Goal: Task Accomplishment & Management: Manage account settings

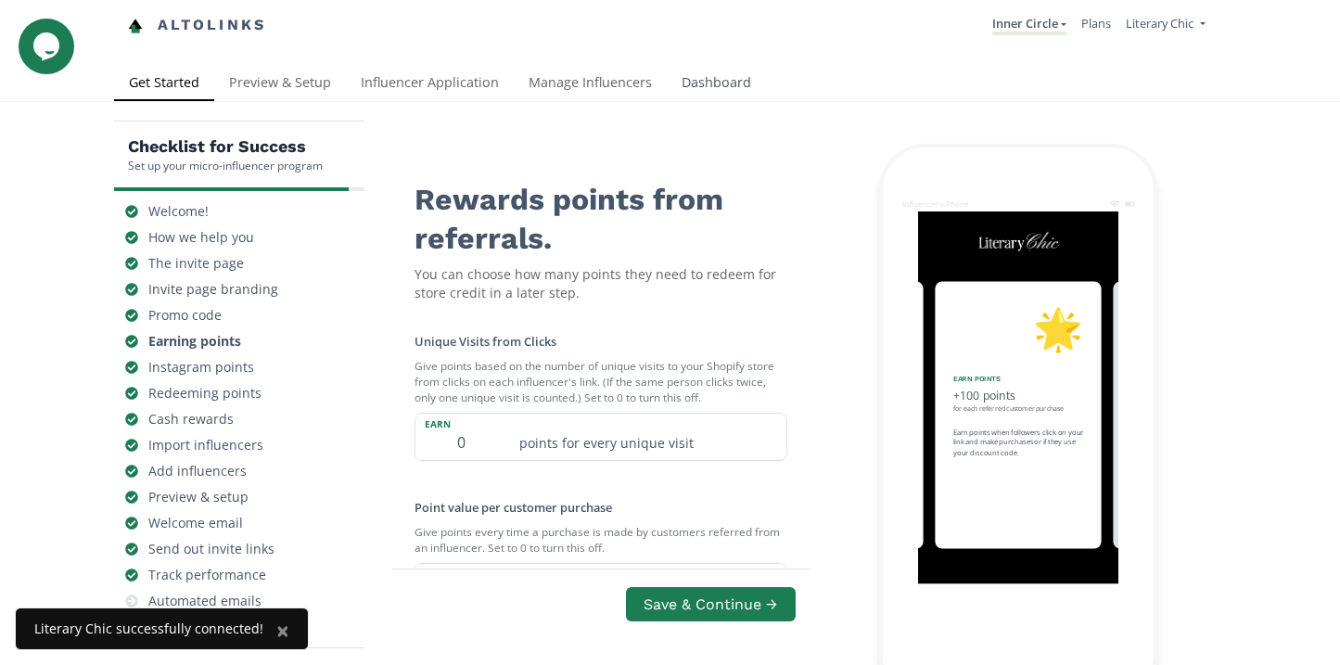
click at [697, 81] on link "Dashboard" at bounding box center [716, 84] width 99 height 37
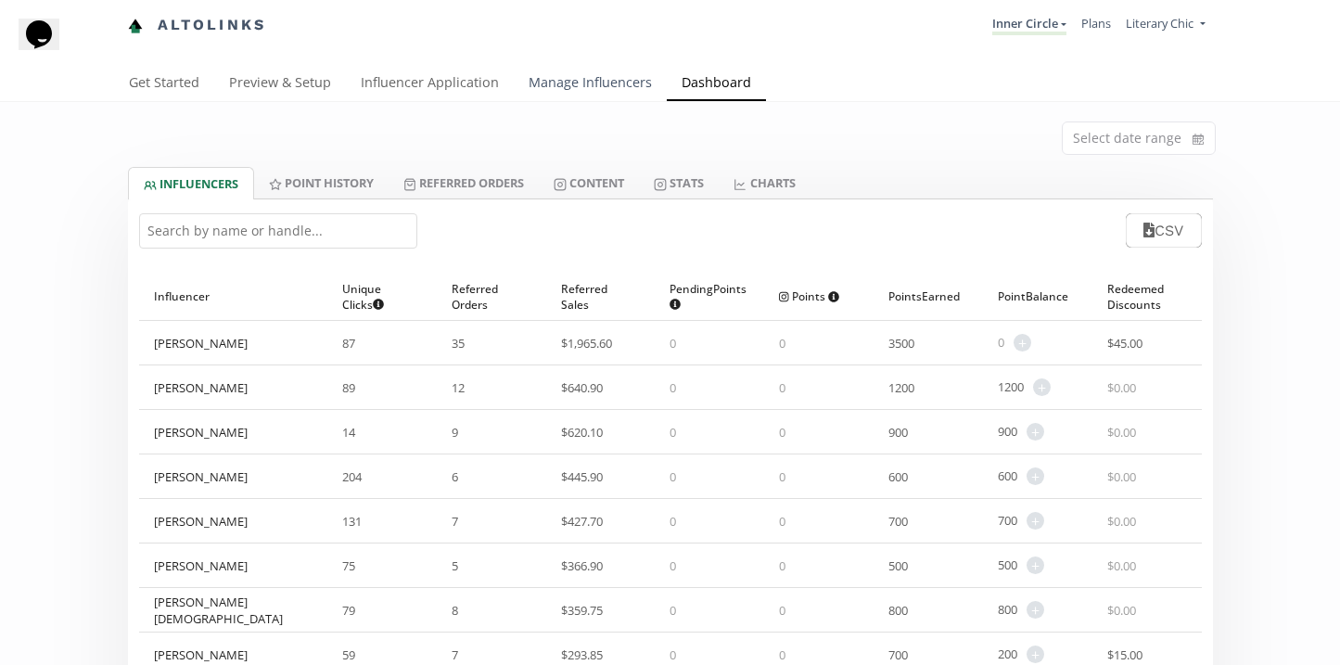
click at [577, 83] on link "Manage Influencers" at bounding box center [590, 84] width 153 height 37
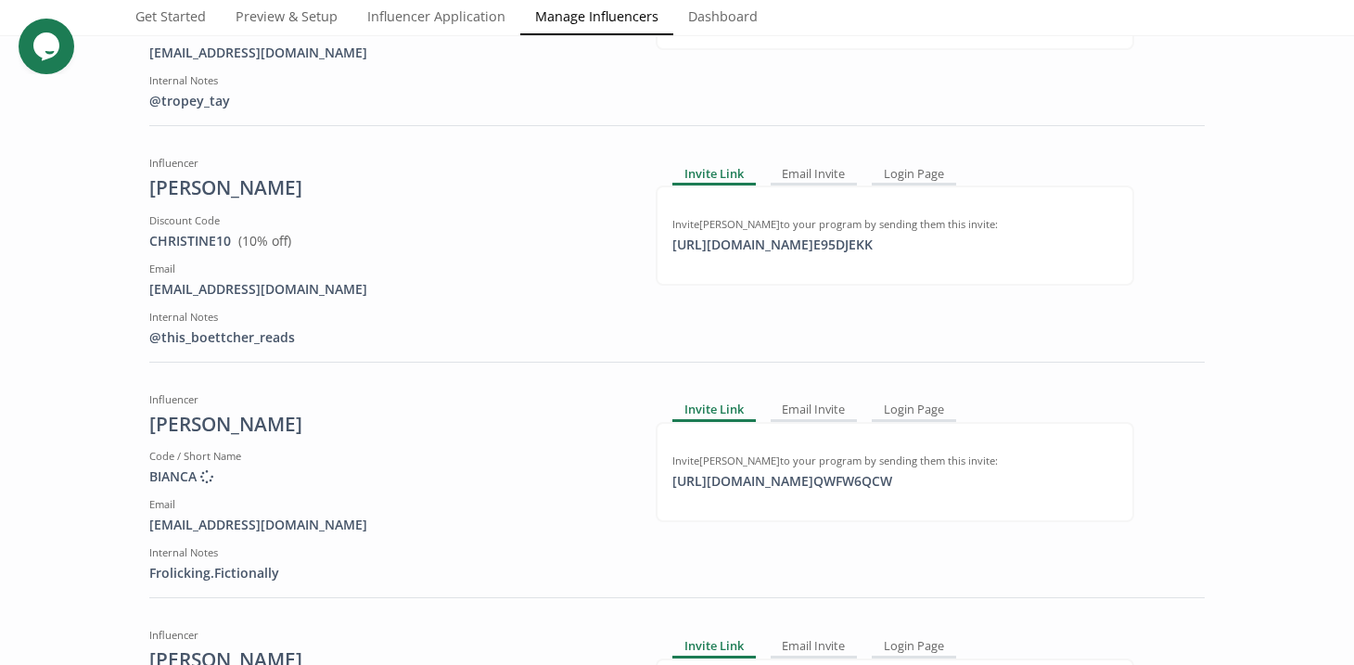
scroll to position [584, 0]
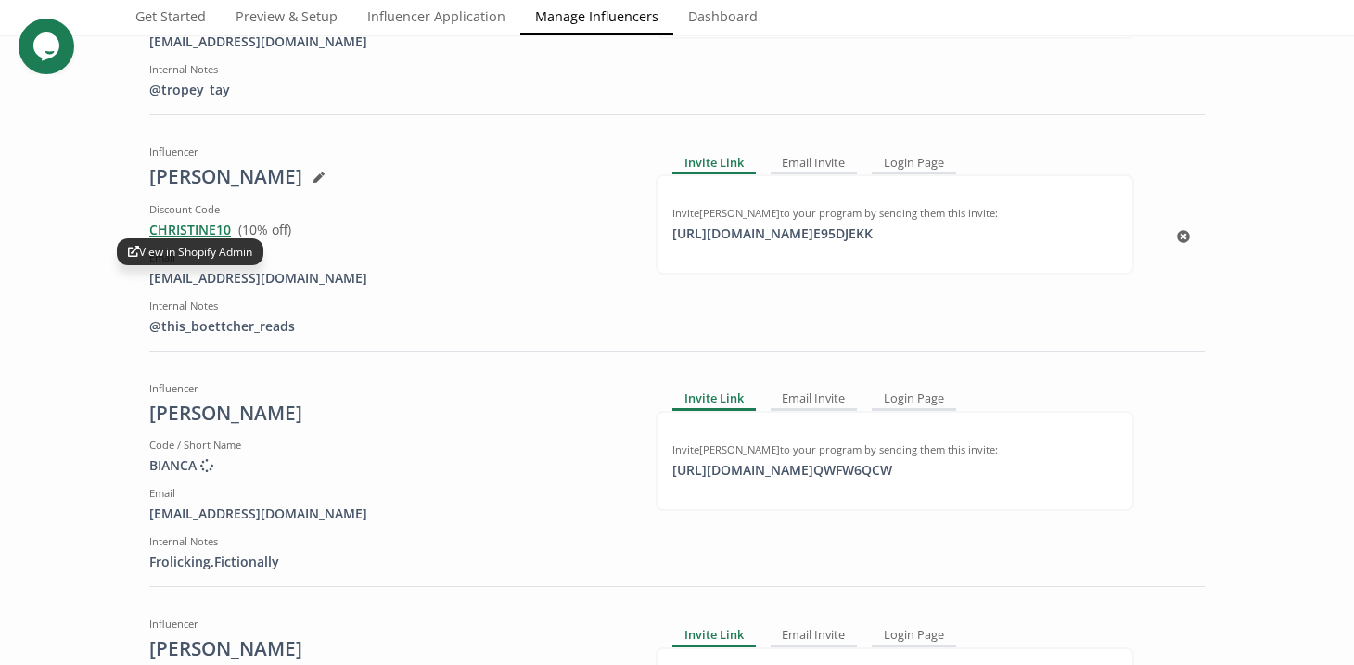
click at [193, 230] on span "CHRISTINE10 View in Shopify Admin" at bounding box center [190, 230] width 82 height 18
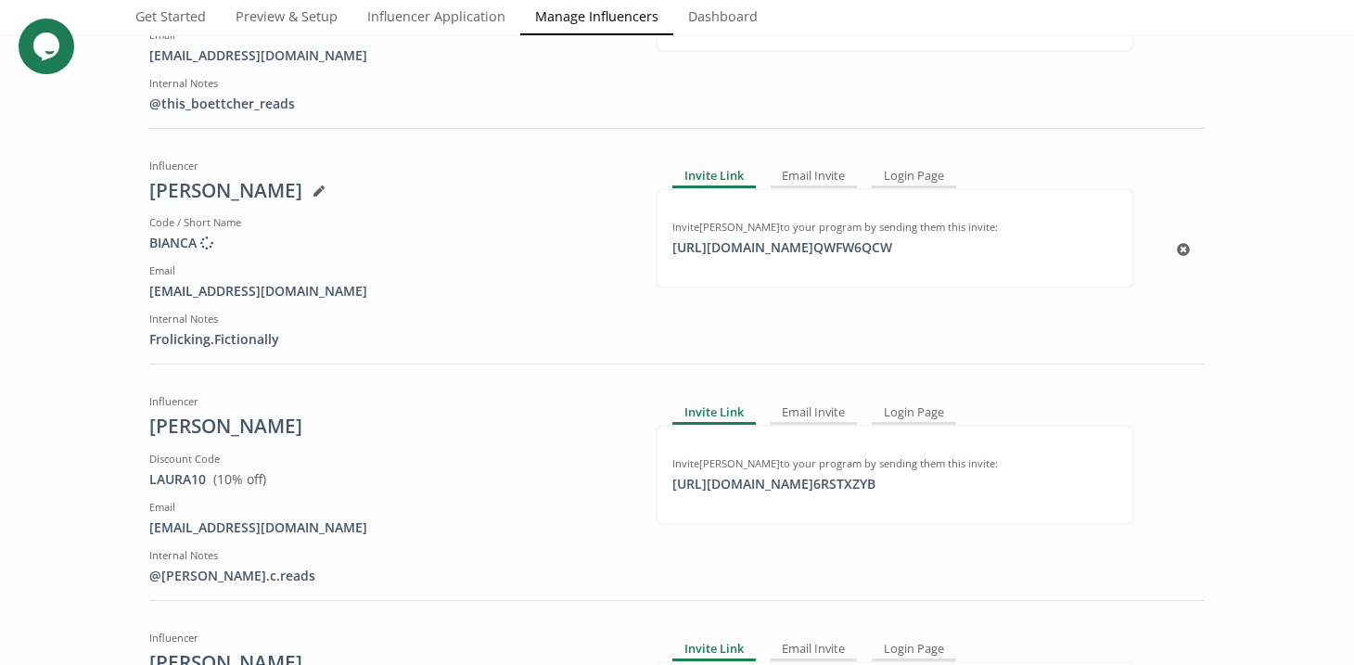
scroll to position [815, 0]
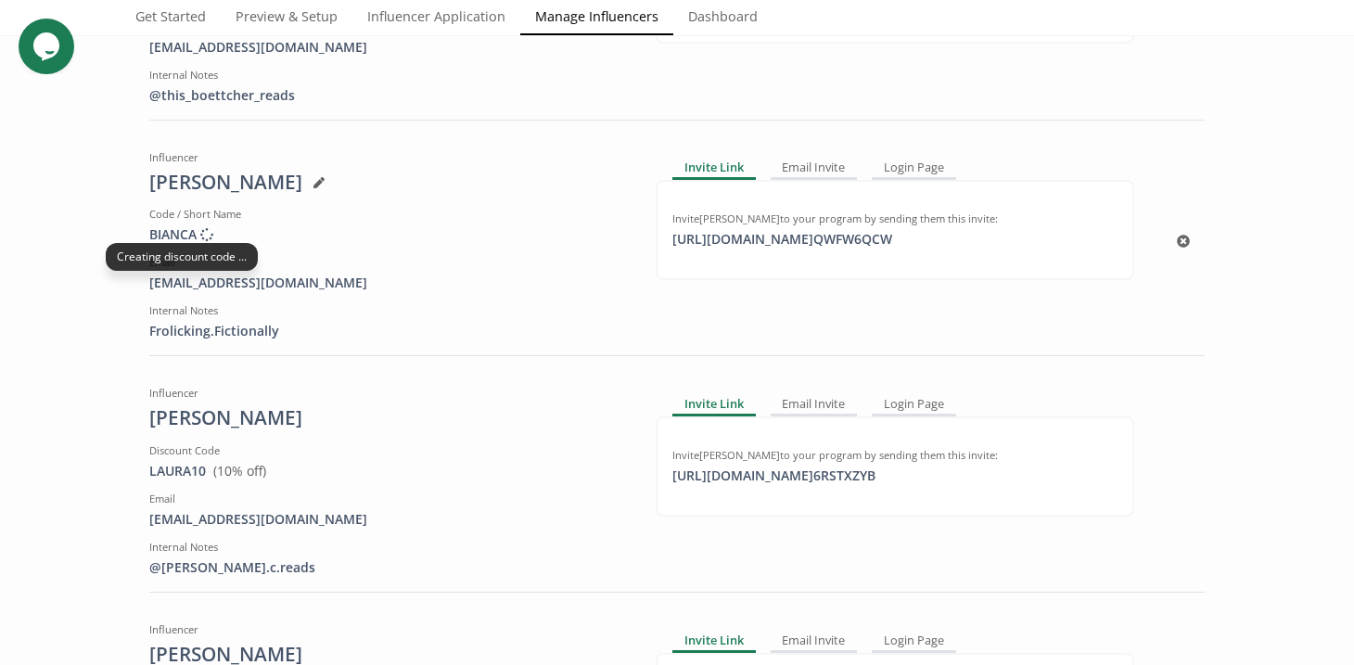
click at [199, 237] on icon at bounding box center [206, 234] width 15 height 15
click at [174, 259] on div "Creating discount code ..." at bounding box center [182, 256] width 152 height 27
click at [167, 237] on span "BIANCA Creating discount code ..." at bounding box center [181, 234] width 64 height 18
click at [313, 180] on icon at bounding box center [318, 182] width 11 height 11
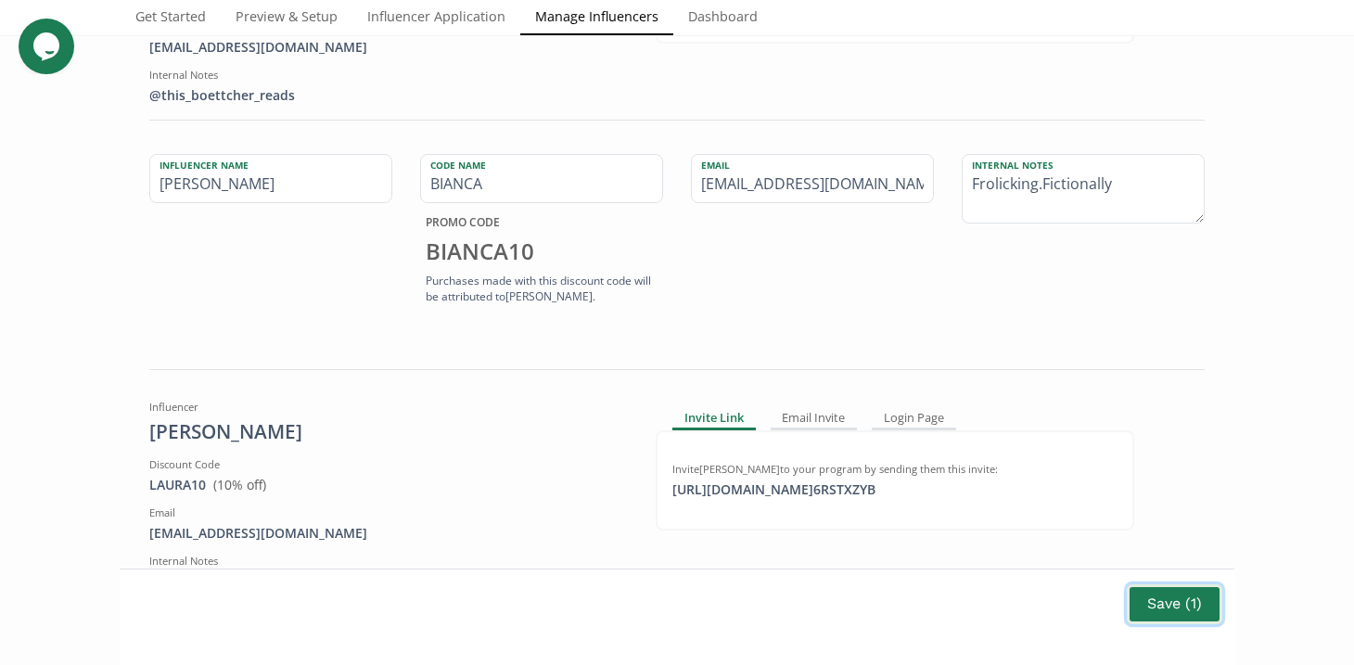
click at [1176, 608] on button "Save ( 1 )" at bounding box center [1175, 604] width 96 height 40
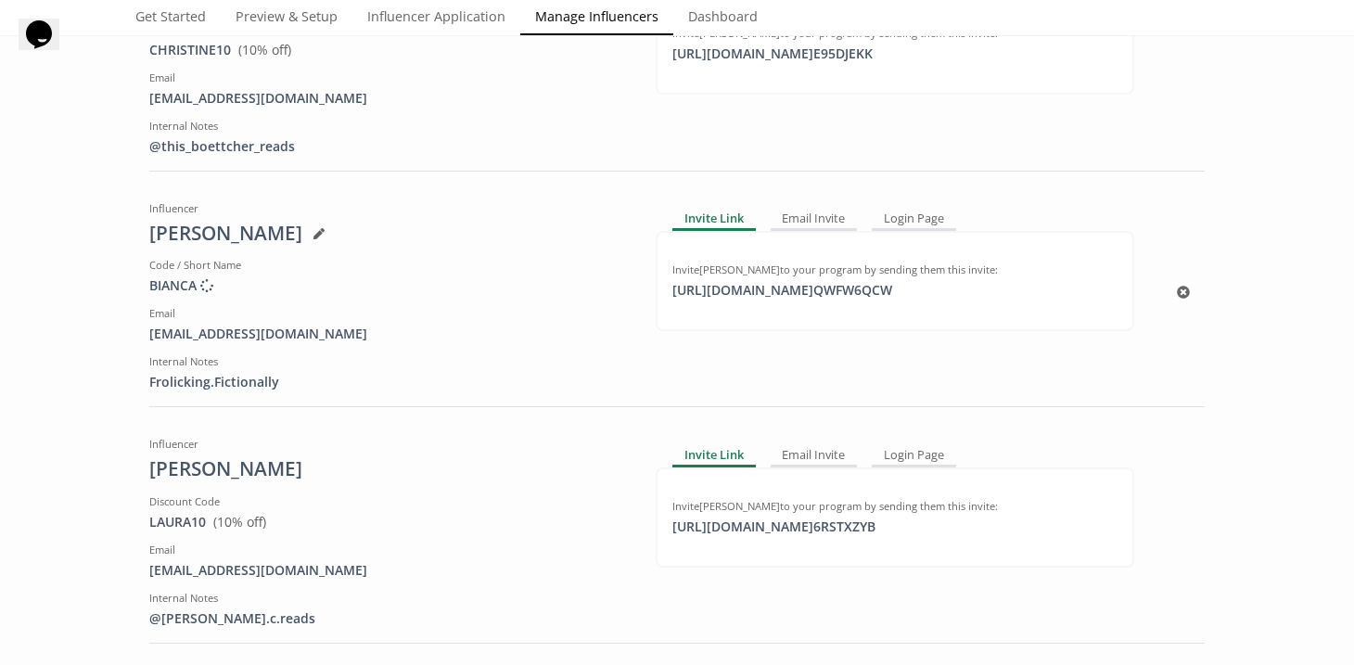
scroll to position [541, 0]
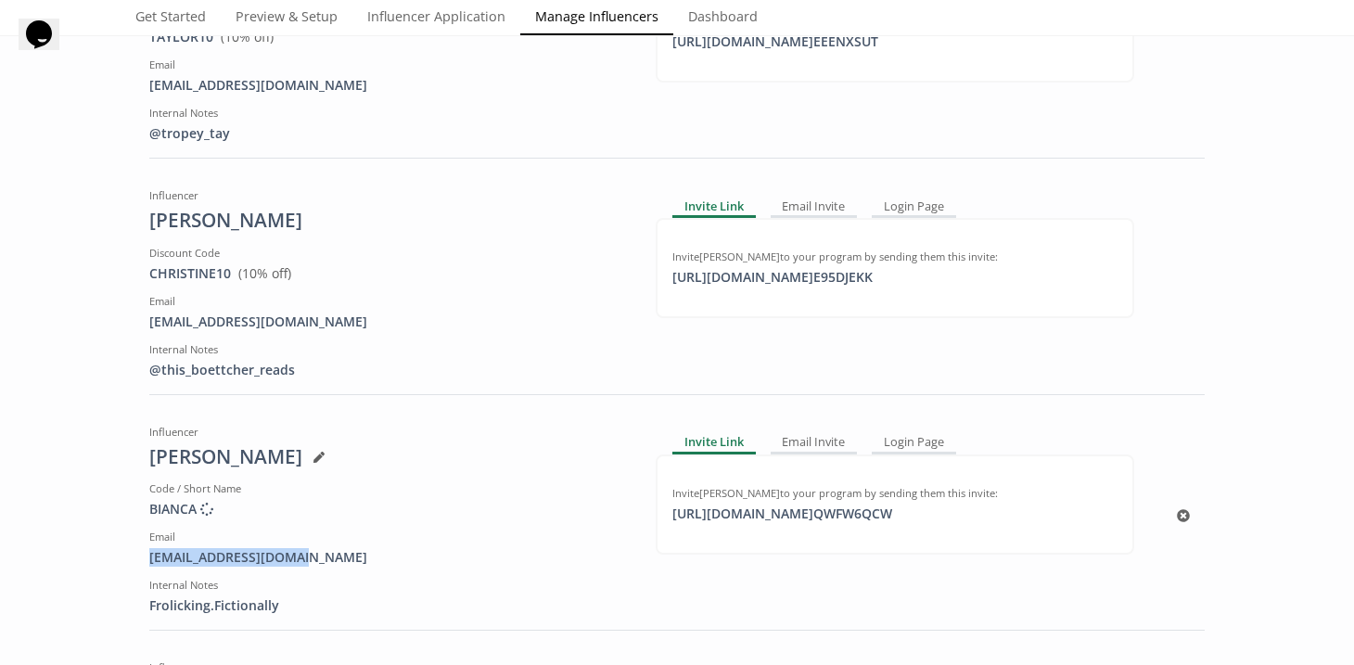
drag, startPoint x: 301, startPoint y: 559, endPoint x: 131, endPoint y: 552, distance: 170.8
click at [135, 552] on div "Influencer Bianca Caldwell Code / Short Name BIANCA Creating discount code ... …" at bounding box center [388, 516] width 506 height 198
copy div "biancasotoh@yahoo.com"
